Goal: Check status: Verify the current state of an ongoing process or item

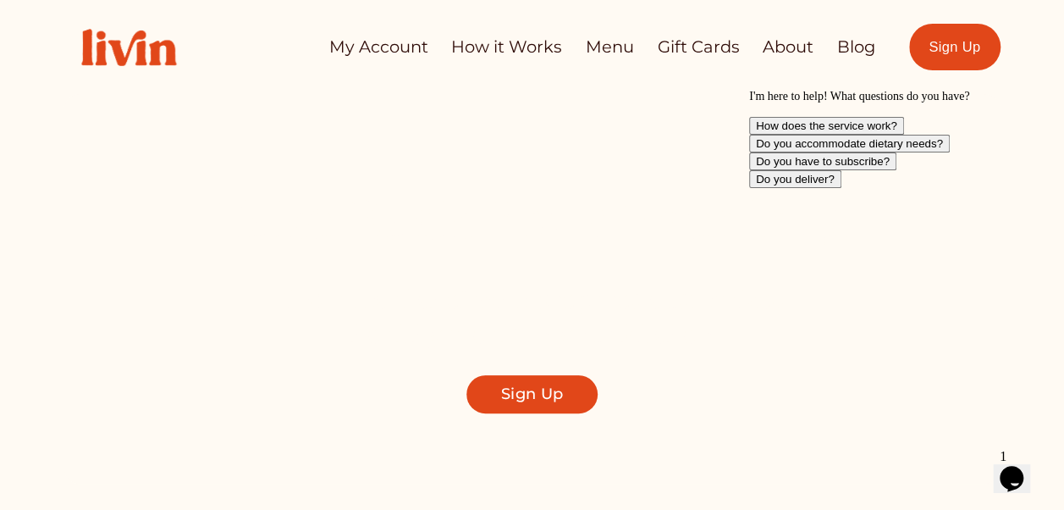
click at [354, 46] on link "My Account" at bounding box center [378, 46] width 99 height 33
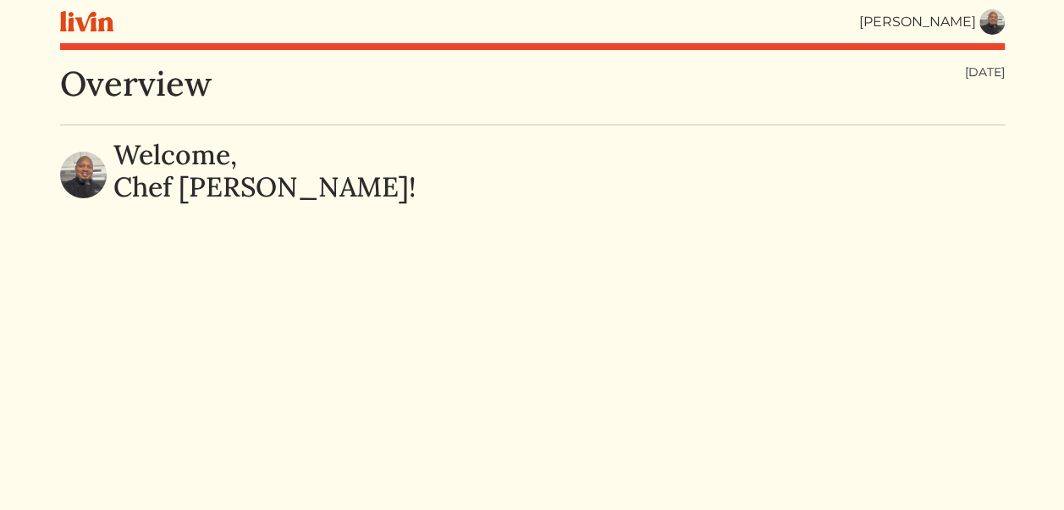
click at [989, 24] on img at bounding box center [992, 21] width 25 height 25
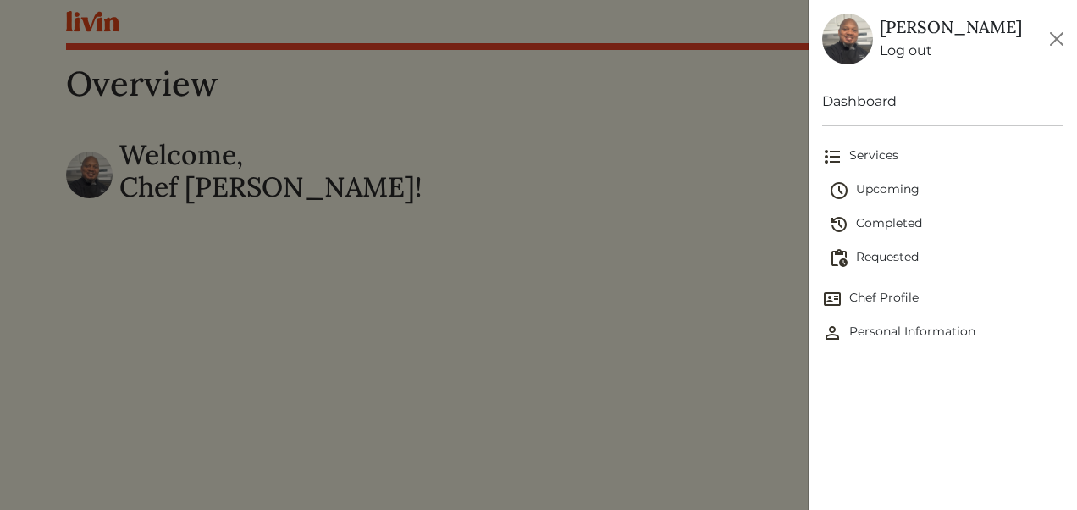
click at [890, 190] on span "Upcoming" at bounding box center [946, 190] width 235 height 20
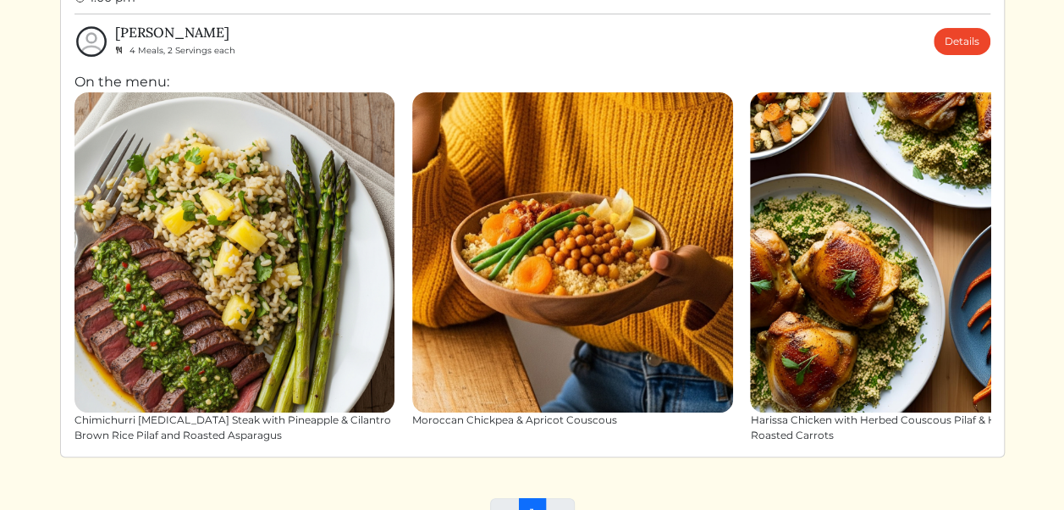
scroll to position [239, 0]
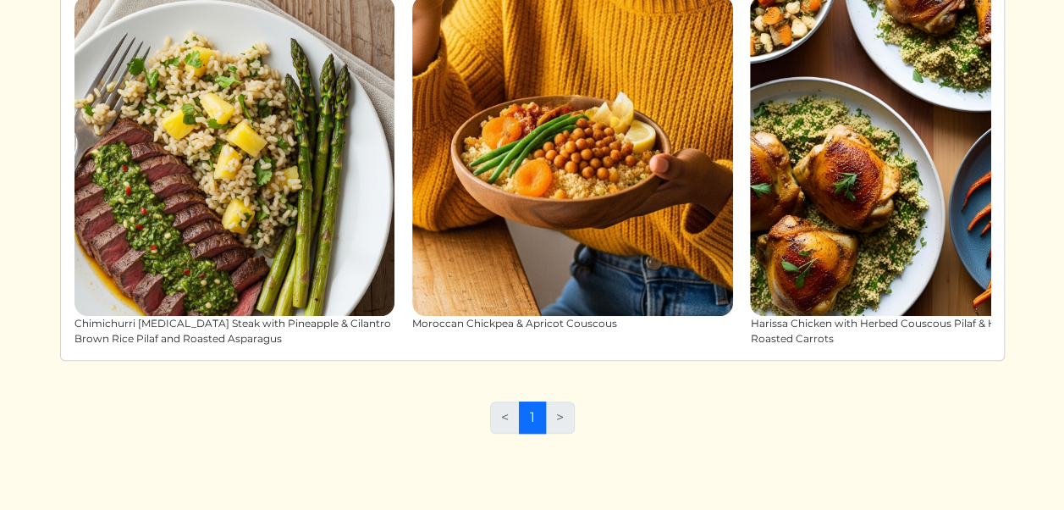
click at [558, 427] on li ">" at bounding box center [560, 417] width 29 height 32
click at [509, 417] on li "<" at bounding box center [505, 417] width 30 height 32
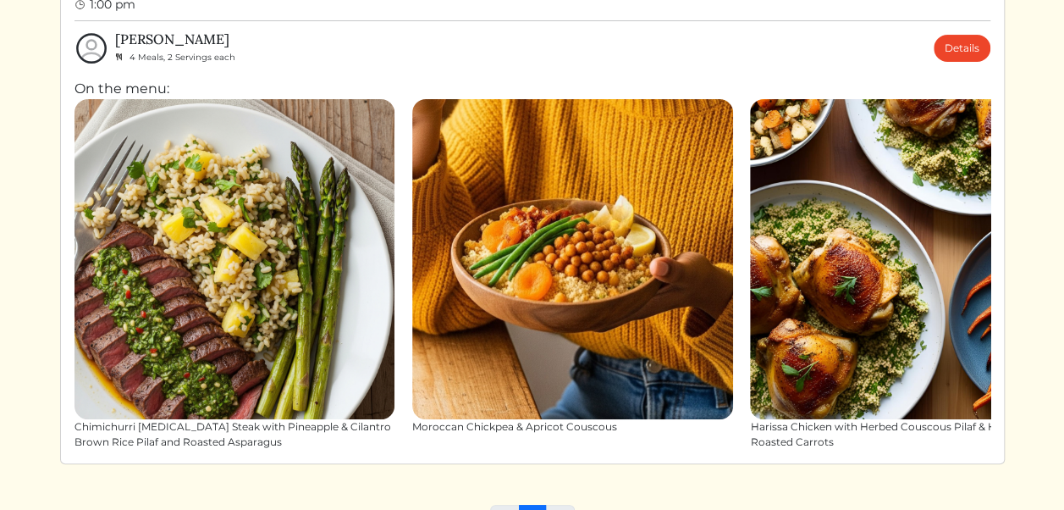
scroll to position [134, 0]
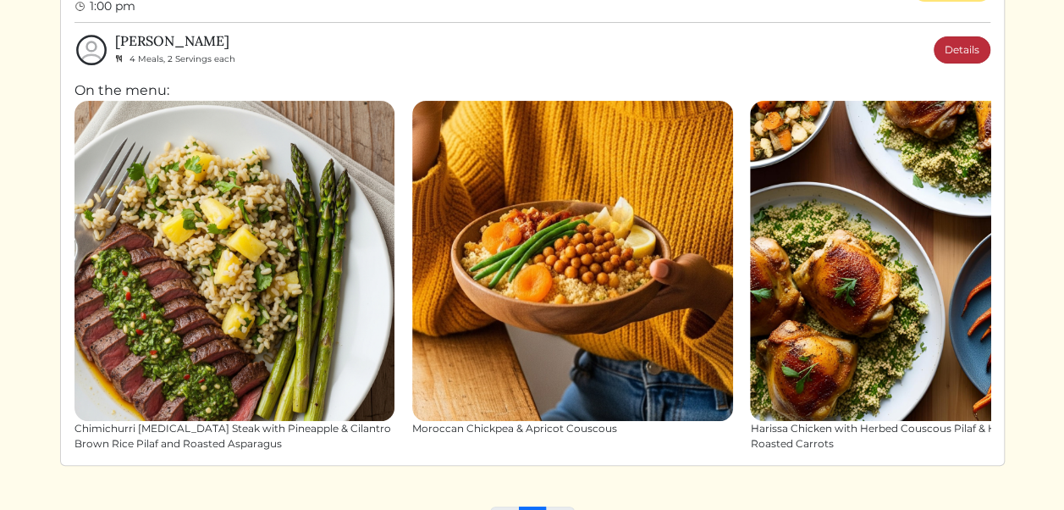
click at [965, 53] on link "Details" at bounding box center [962, 49] width 57 height 27
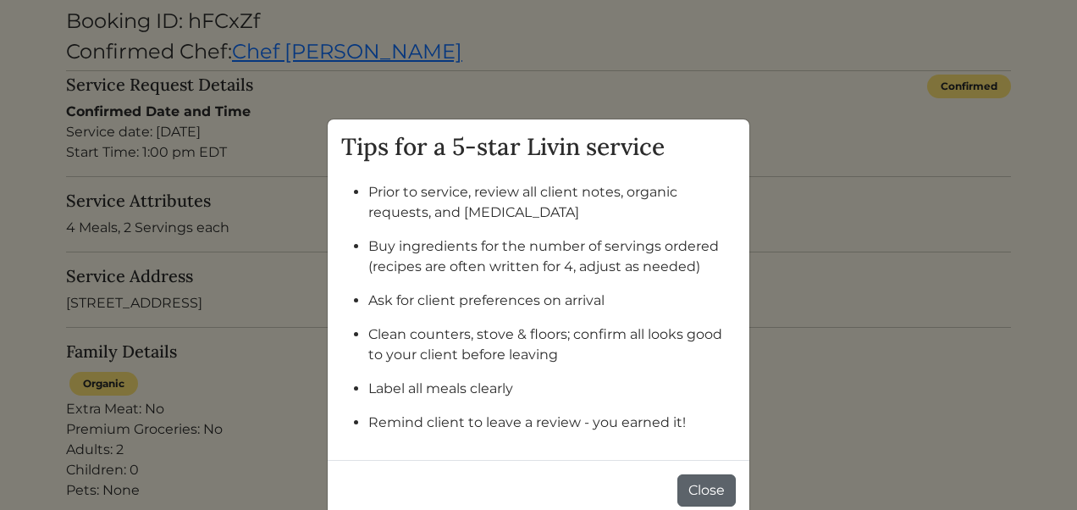
click at [693, 485] on button "Close" at bounding box center [706, 490] width 58 height 32
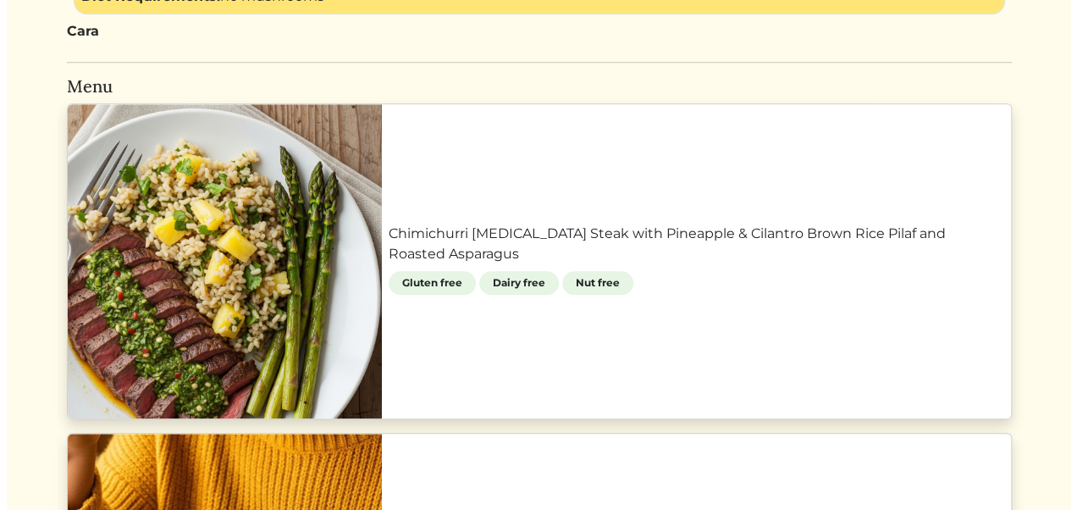
scroll to position [724, 0]
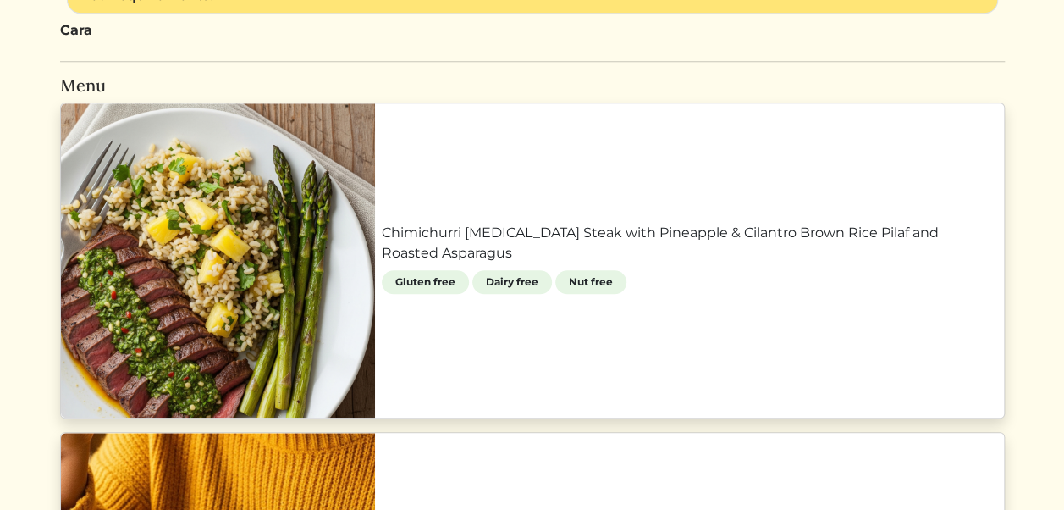
click at [461, 230] on link "Chimichurri Flank Steak with Pineapple & Cilantro Brown Rice Pilaf and Roasted …" at bounding box center [690, 243] width 616 height 41
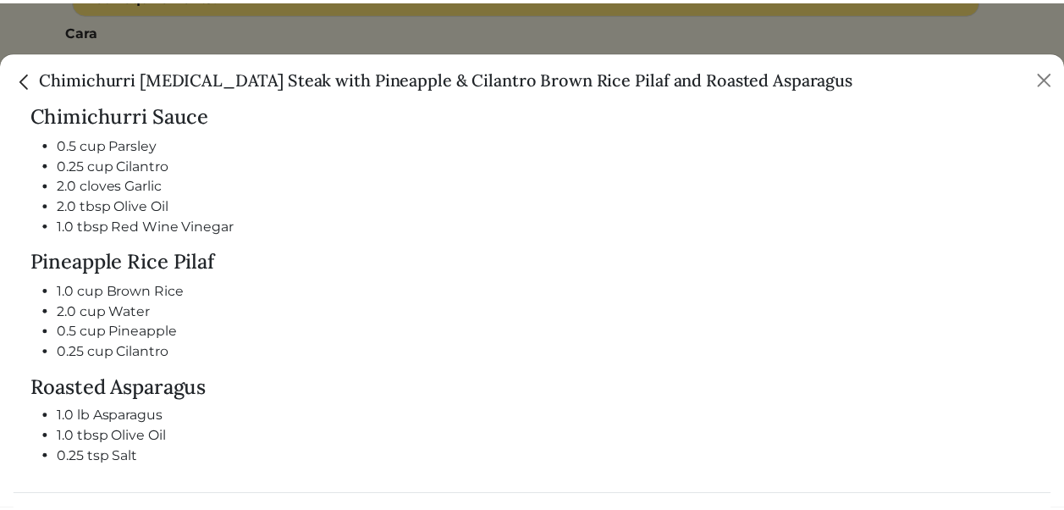
scroll to position [866, 0]
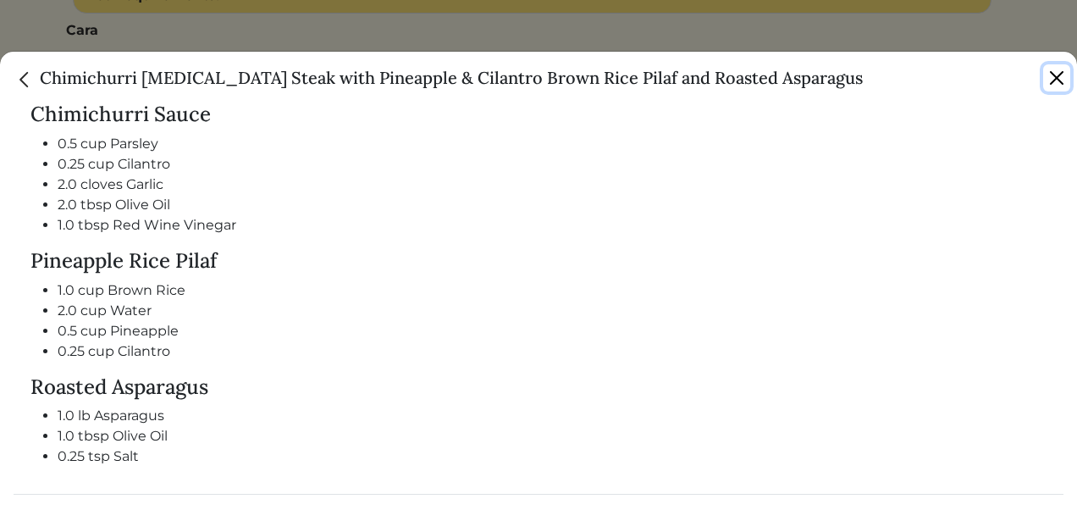
click at [1055, 75] on button "Close" at bounding box center [1056, 77] width 27 height 27
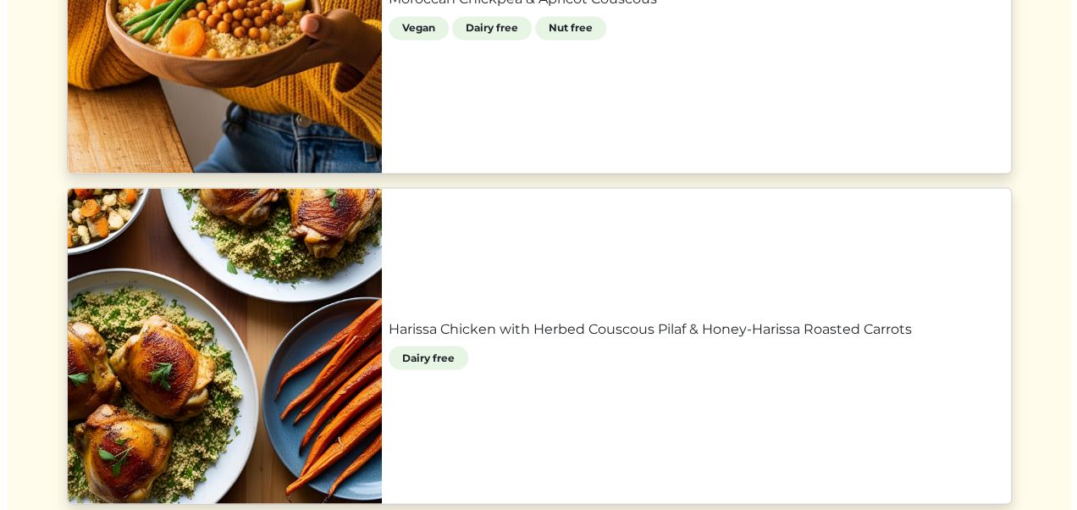
scroll to position [1297, 0]
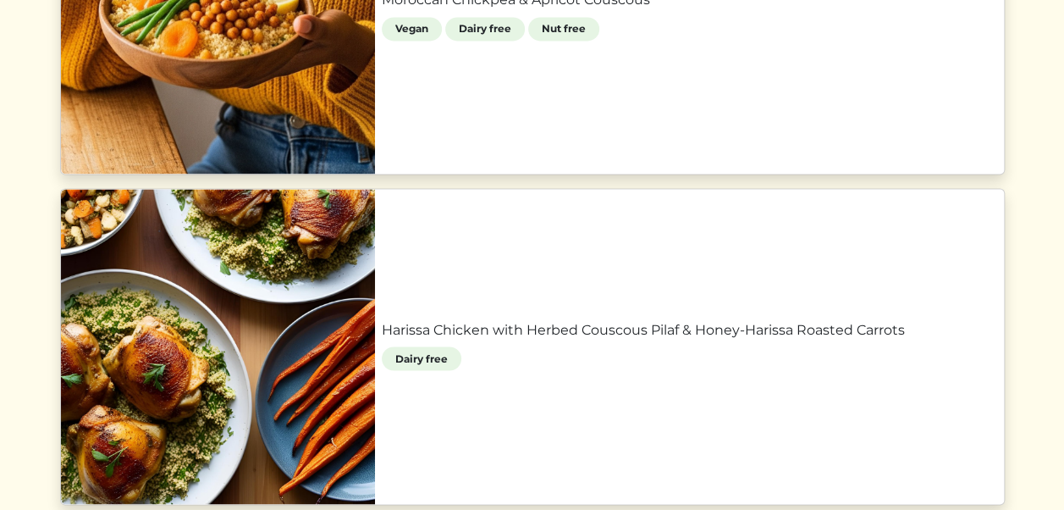
click at [691, 320] on link "Harissa Chicken with Herbed Couscous Pilaf & Honey-Harissa Roasted Carrots" at bounding box center [690, 329] width 616 height 20
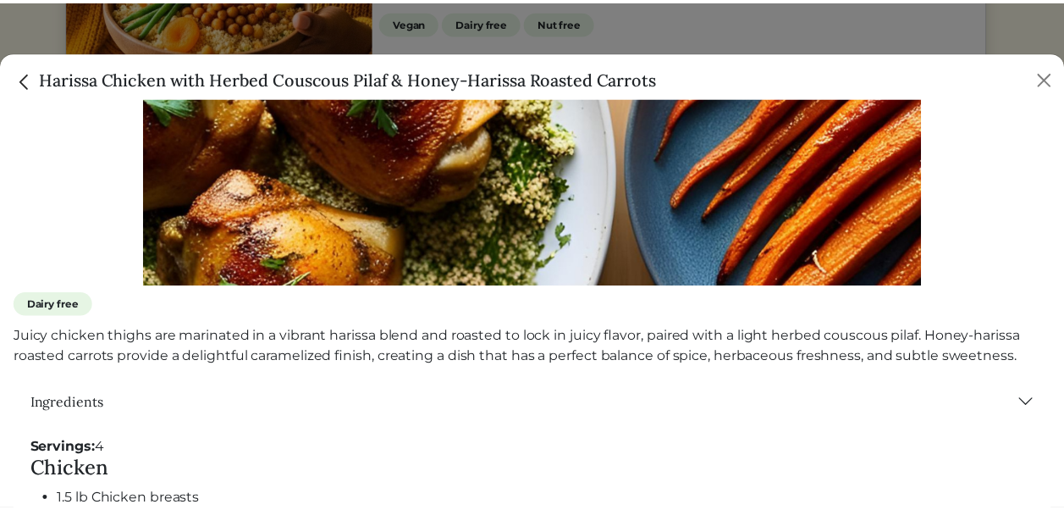
scroll to position [376, 0]
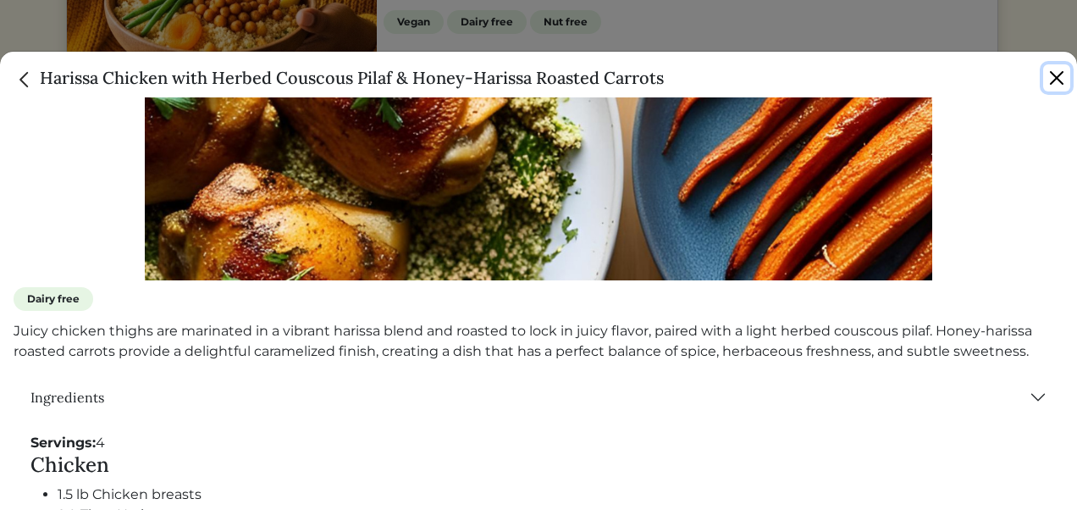
click at [1058, 81] on button "Close" at bounding box center [1056, 77] width 27 height 27
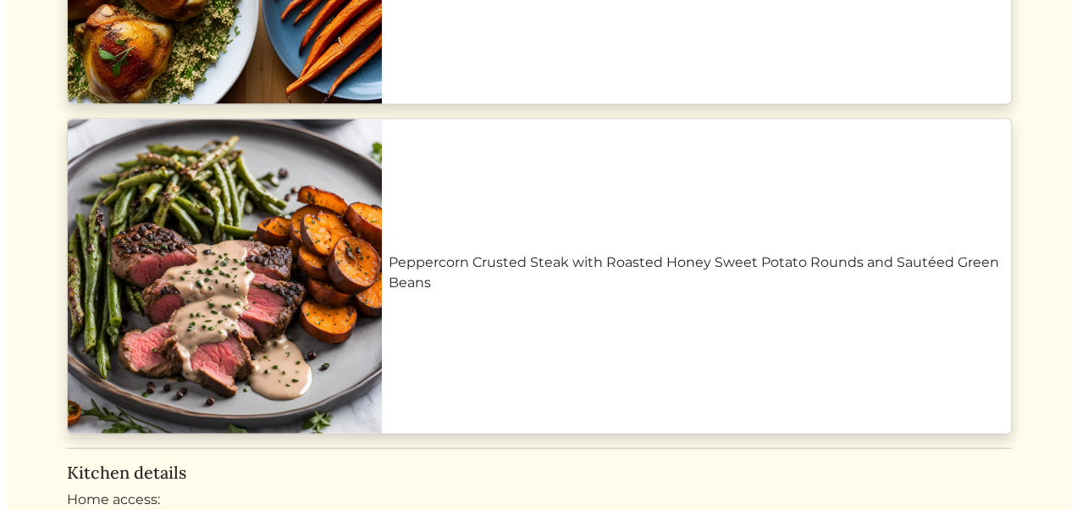
scroll to position [1698, 0]
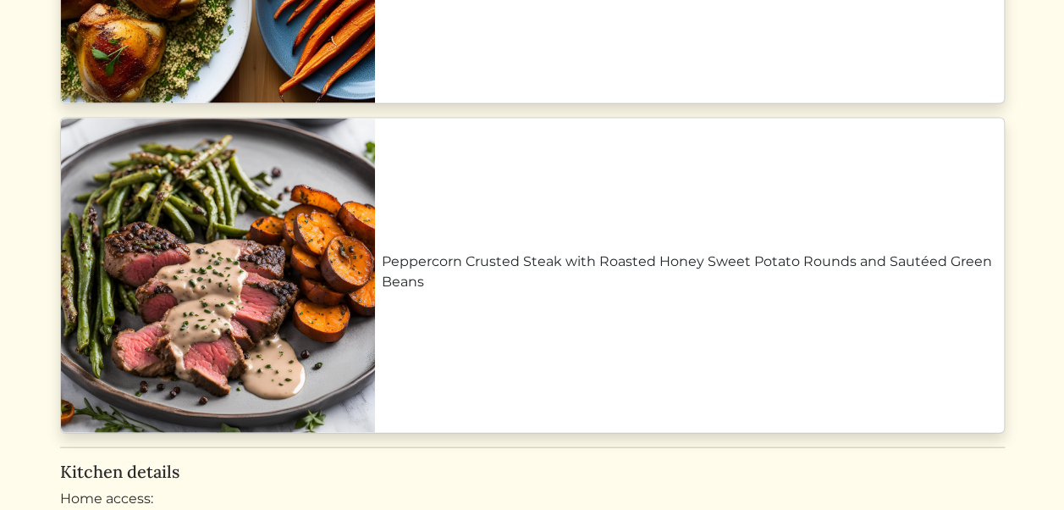
click at [749, 253] on link "Peppercorn Crusted Steak with Roasted Honey Sweet Potato Rounds and Sautéed Gre…" at bounding box center [690, 271] width 616 height 41
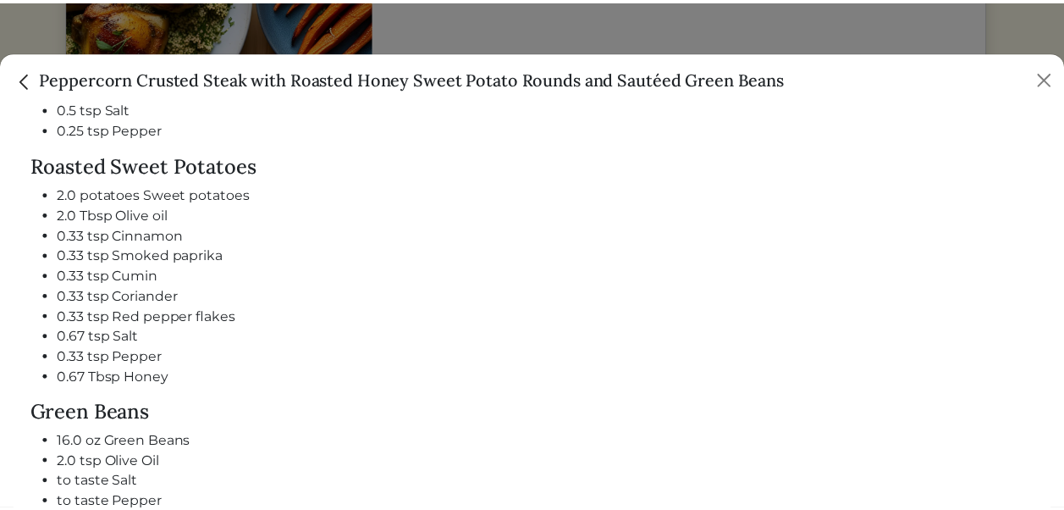
scroll to position [1057, 0]
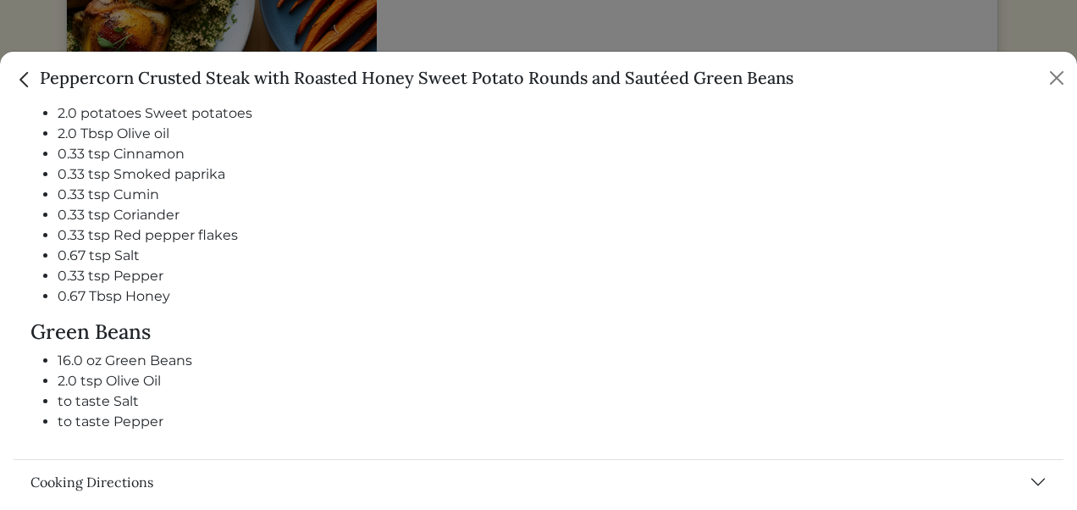
click at [623, 322] on h4 "Green Beans" at bounding box center [538, 332] width 1016 height 25
click at [1055, 75] on button "Close" at bounding box center [1056, 77] width 27 height 27
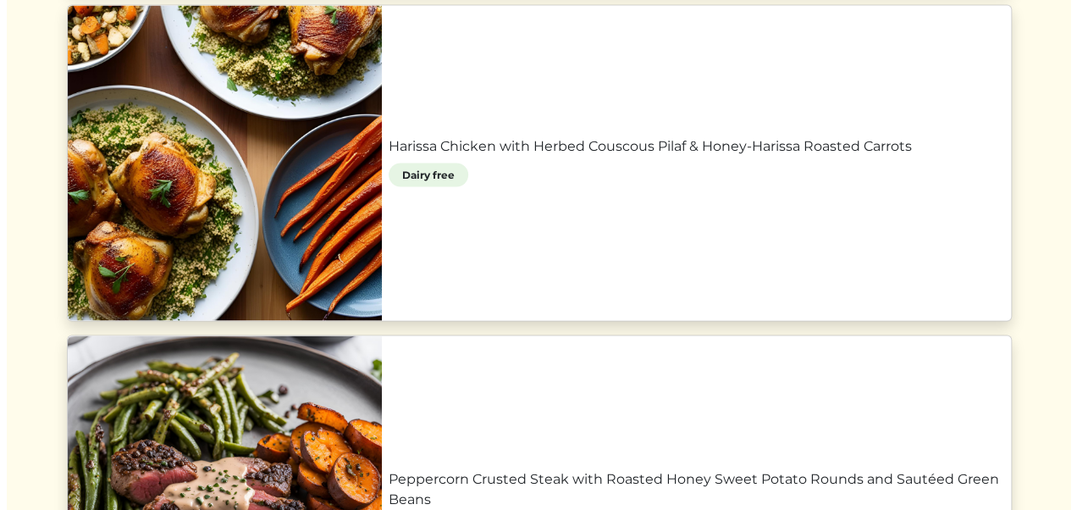
scroll to position [1480, 0]
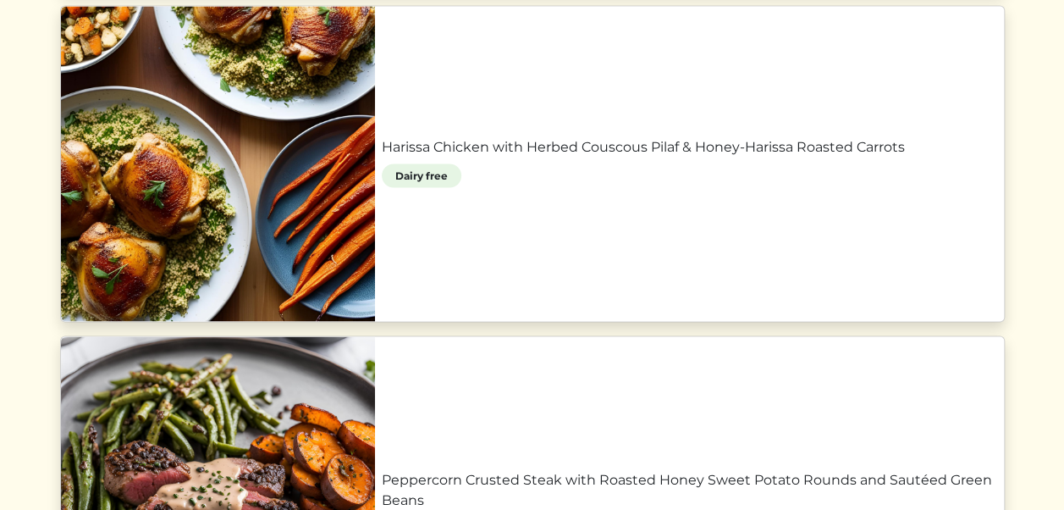
click at [793, 157] on link "Harissa Chicken with Herbed Couscous Pilaf & Honey-Harissa Roasted Carrots" at bounding box center [690, 146] width 616 height 20
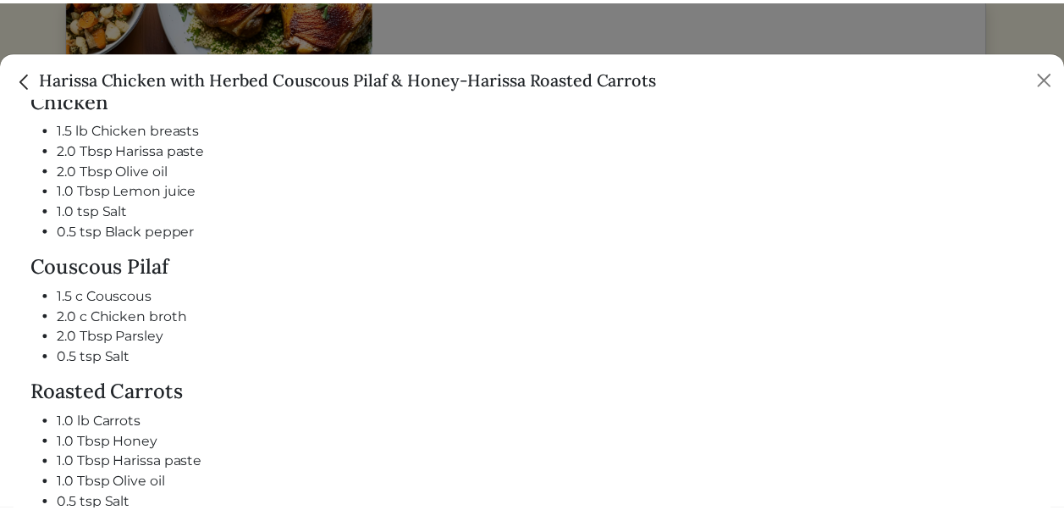
scroll to position [738, 0]
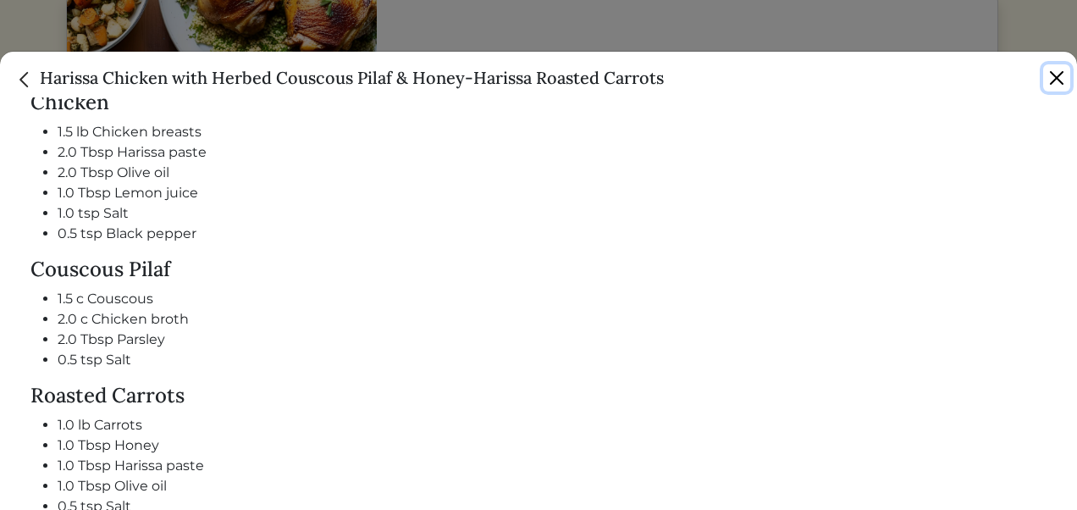
click at [1053, 77] on button "Close" at bounding box center [1056, 77] width 27 height 27
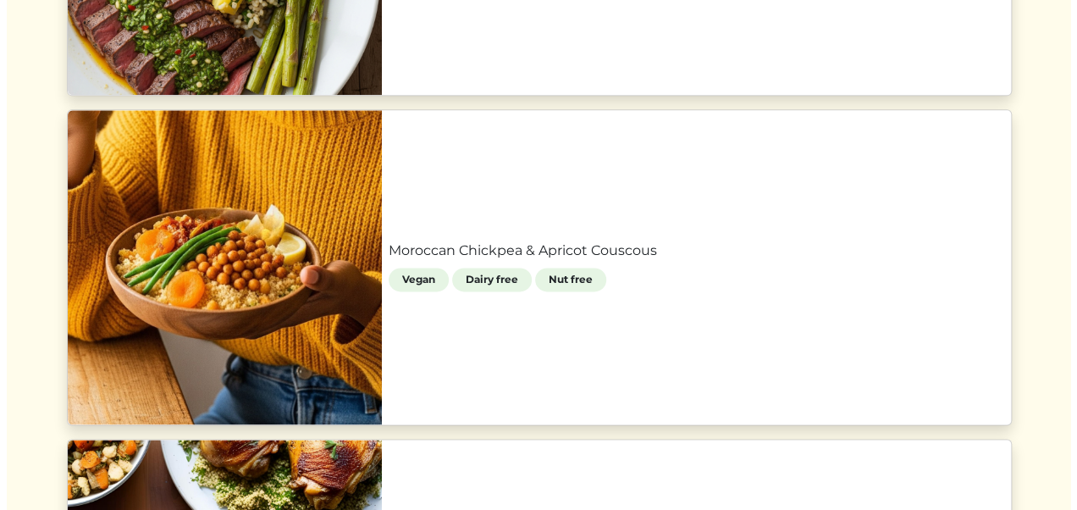
scroll to position [1036, 0]
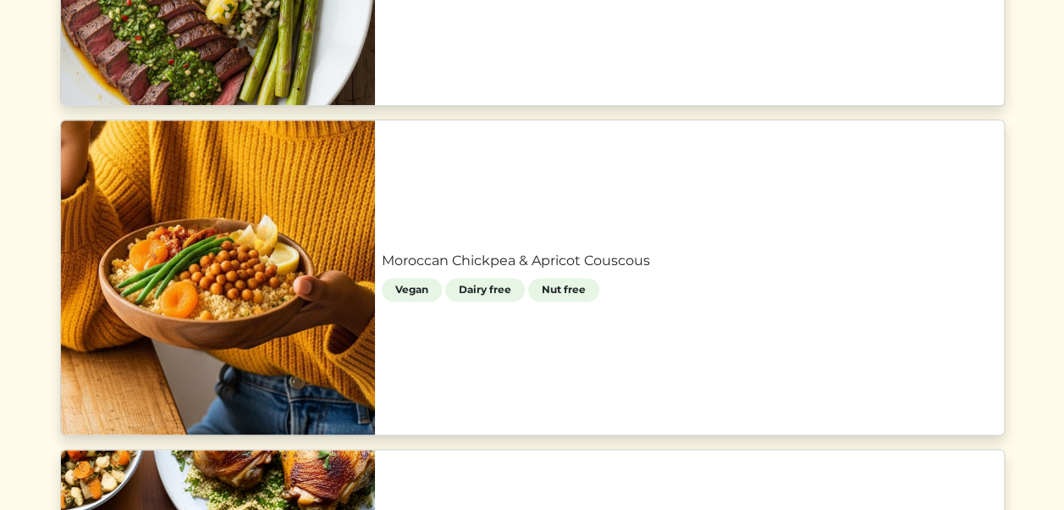
click at [585, 251] on link "Moroccan Chickpea & Apricot Couscous" at bounding box center [690, 261] width 616 height 20
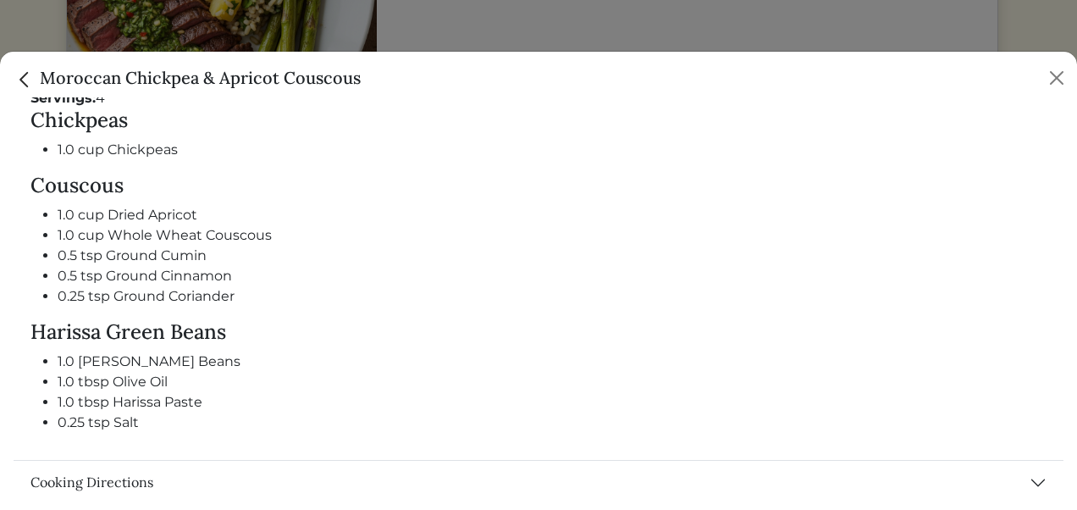
scroll to position [694, 0]
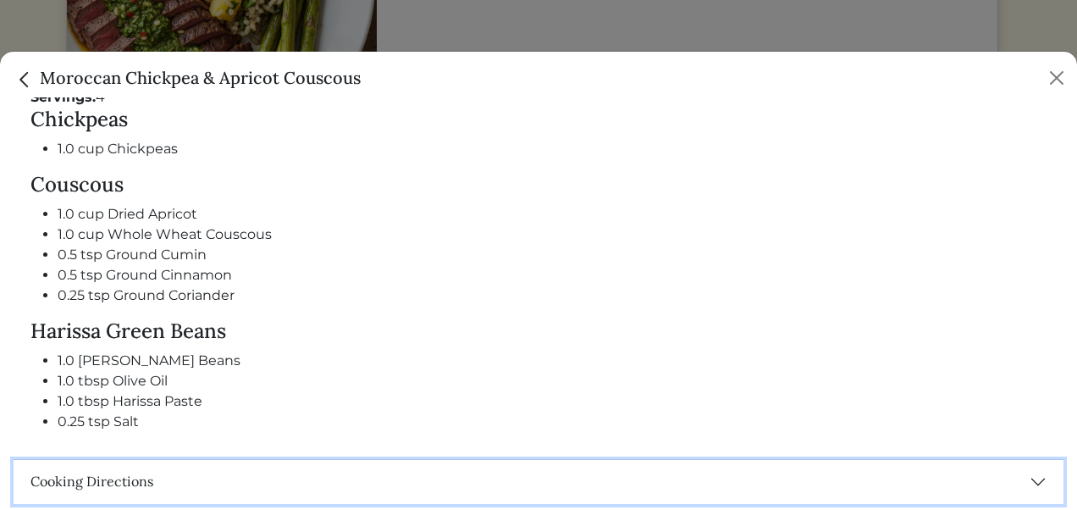
click at [1026, 472] on button "Cooking Directions" at bounding box center [539, 482] width 1050 height 44
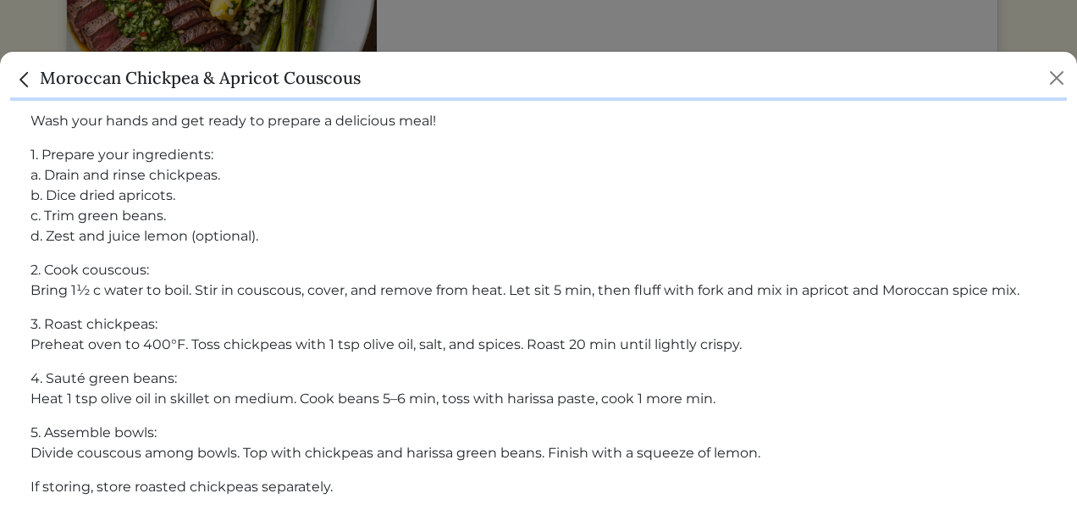
scroll to position [1121, 0]
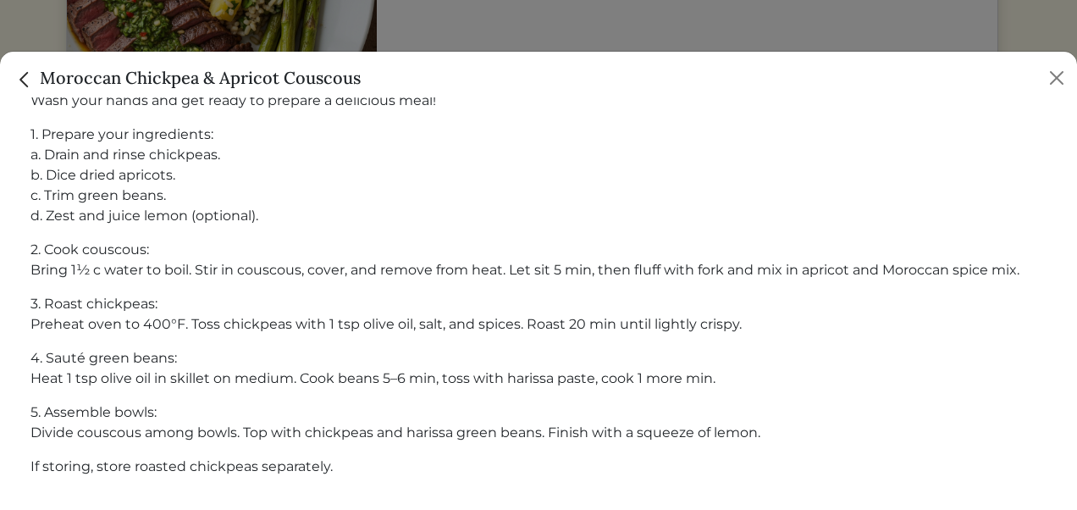
click at [957, 431] on p "5. Assemble bowls: Divide couscous among bowls. Top with chickpeas and harissa …" at bounding box center [538, 422] width 1016 height 41
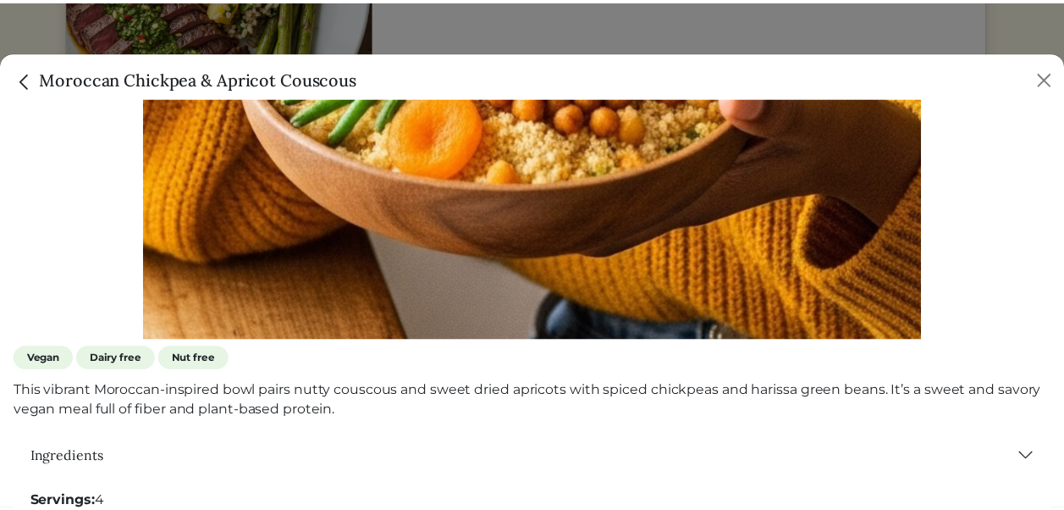
scroll to position [290, 0]
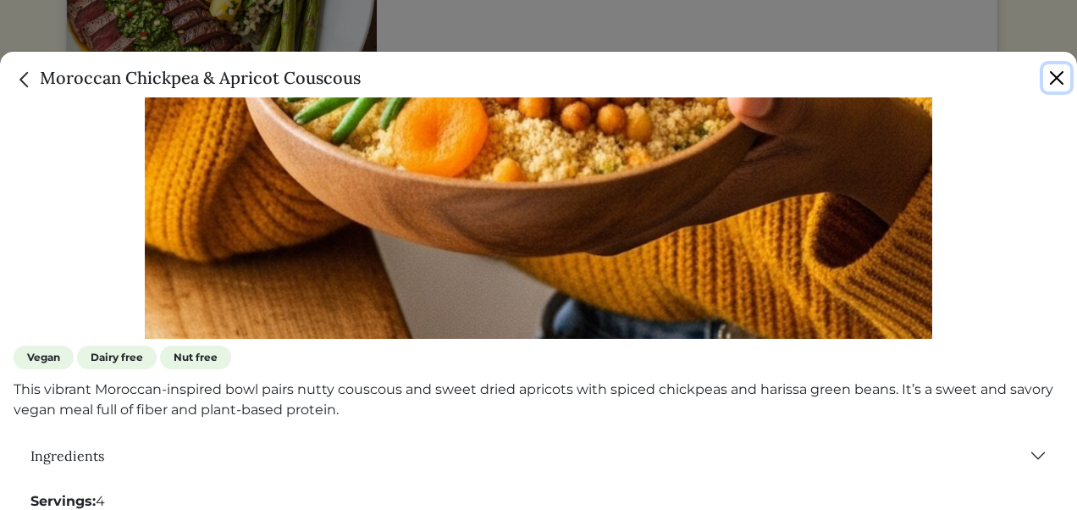
click at [1057, 73] on button "Close" at bounding box center [1056, 77] width 27 height 27
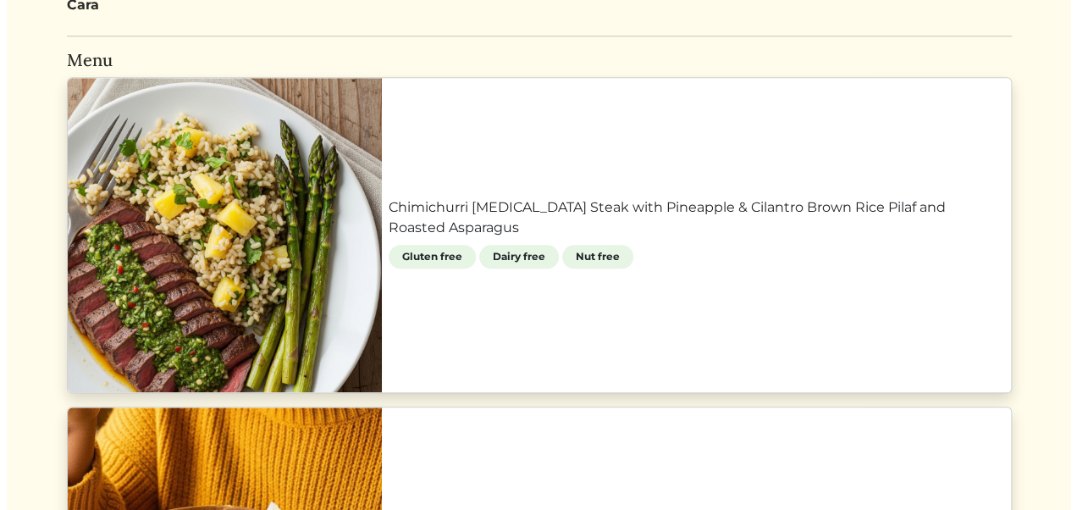
scroll to position [749, 0]
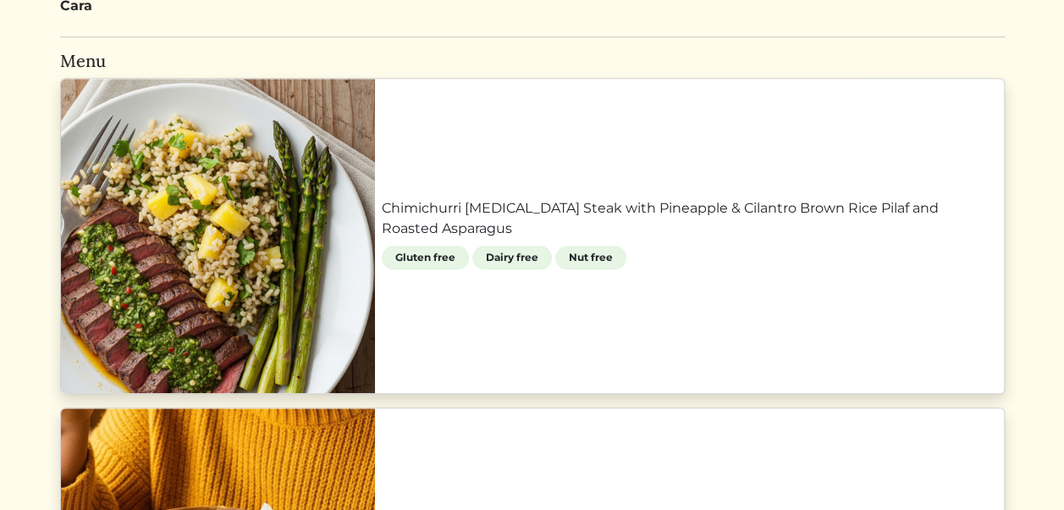
click at [644, 205] on link "Chimichurri Flank Steak with Pineapple & Cilantro Brown Rice Pilaf and Roasted …" at bounding box center [690, 218] width 616 height 41
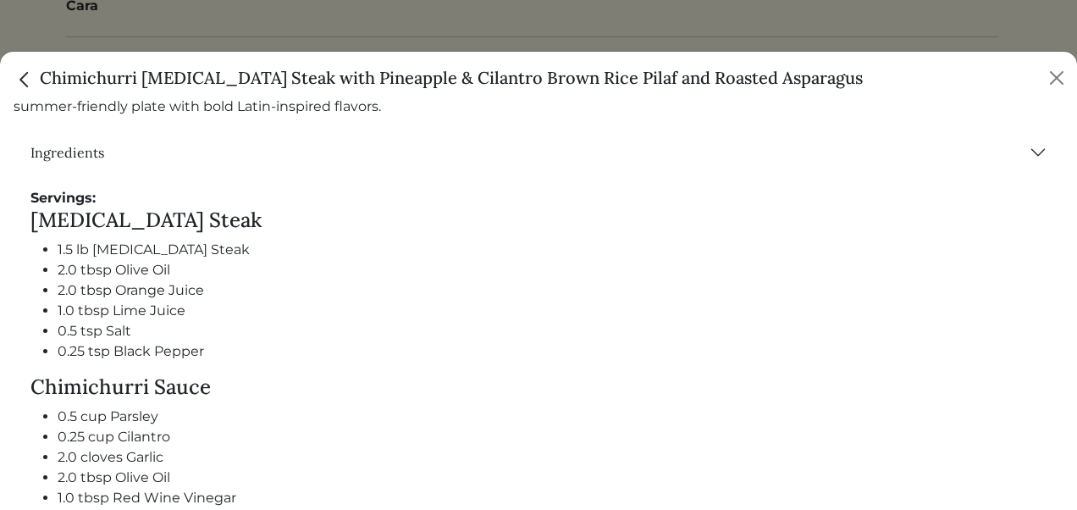
scroll to position [593, 0]
